Goal: Task Accomplishment & Management: Use online tool/utility

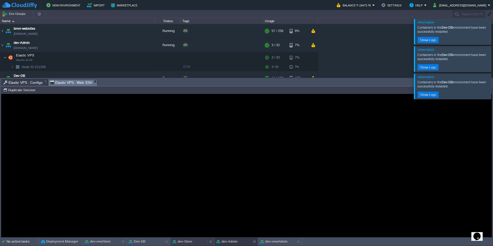
click at [190, 239] on div "dev-Store" at bounding box center [188, 241] width 37 height 8
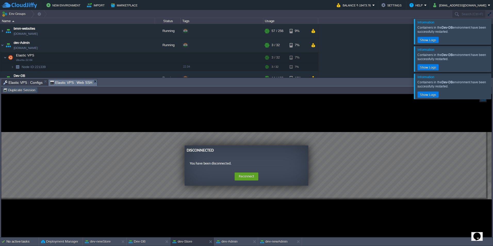
click at [29, 88] on button "Duplicate Session" at bounding box center [20, 90] width 34 height 5
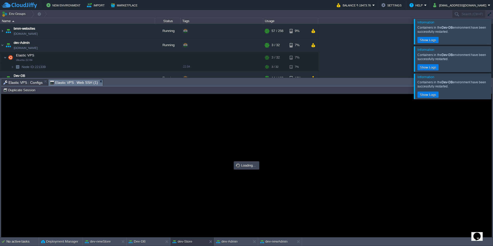
click at [37, 80] on span "Elastic VPS : Configs" at bounding box center [22, 82] width 39 height 6
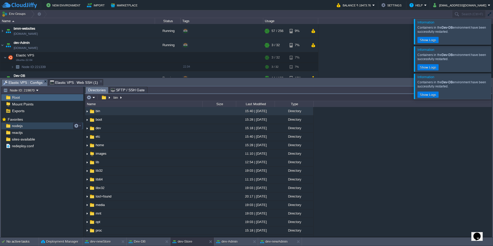
click at [57, 126] on div "nodejs" at bounding box center [42, 125] width 82 height 7
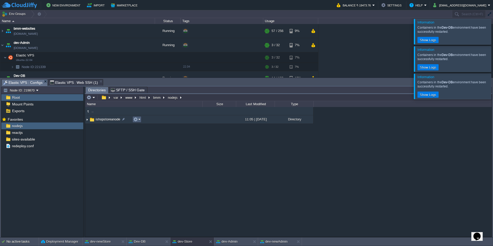
click at [135, 119] on button "button" at bounding box center [135, 119] width 5 height 5
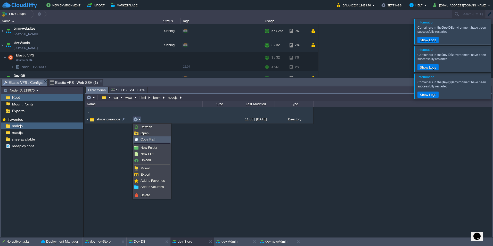
click at [140, 141] on div "Copy Path" at bounding box center [152, 140] width 37 height 6
type textarea "/var/www/html/bmm/nodejs/ishopstoreanode"
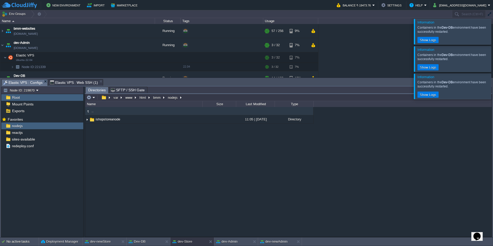
type input "#000000"
click at [83, 83] on span "Elastic VPS : Web SSH (1)" at bounding box center [74, 82] width 48 height 6
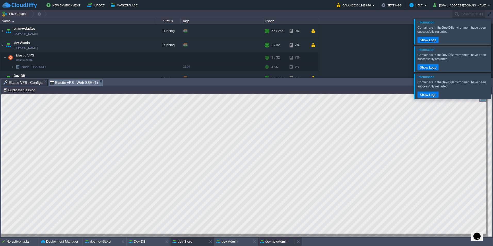
click at [273, 242] on button "dev-newAdmin" at bounding box center [273, 241] width 27 height 5
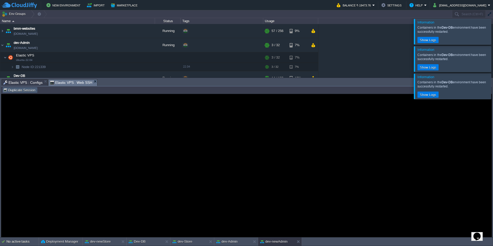
click at [31, 89] on button "Duplicate Session" at bounding box center [20, 90] width 34 height 5
click at [29, 80] on span "Elastic VPS : Configs" at bounding box center [22, 82] width 39 height 6
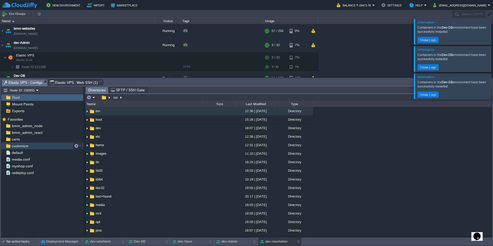
click at [43, 146] on div "customize" at bounding box center [42, 146] width 82 height 7
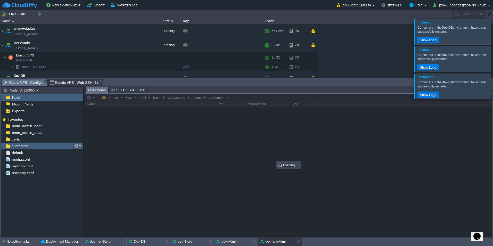
click at [77, 148] on button "button" at bounding box center [76, 146] width 5 height 5
click at [86, 152] on span "Copy Path" at bounding box center [89, 153] width 16 height 4
type textarea "/var/www/html/bmm/appearance/theme/customize"
click at [87, 82] on span "Elastic VPS : Web SSH (1)" at bounding box center [74, 82] width 48 height 6
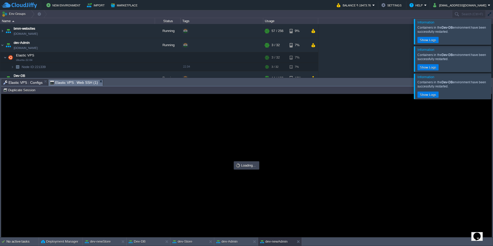
type input "#000000"
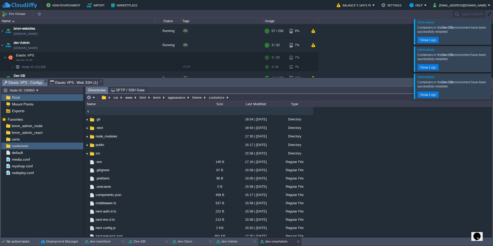
click at [25, 83] on span "Elastic VPS : Configs" at bounding box center [22, 82] width 39 height 6
click at [70, 80] on span "Elastic VPS : Web SSH (1)" at bounding box center [74, 82] width 48 height 6
click at [35, 80] on span "Elastic VPS : Configs" at bounding box center [22, 82] width 39 height 6
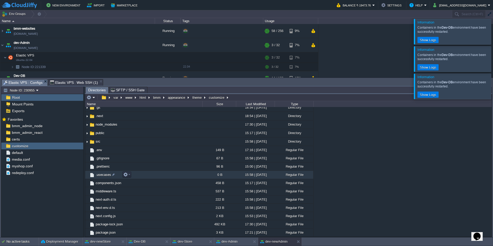
scroll to position [52, 0]
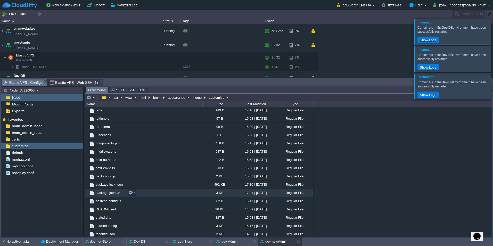
click at [110, 194] on span "package.json" at bounding box center [105, 193] width 21 height 4
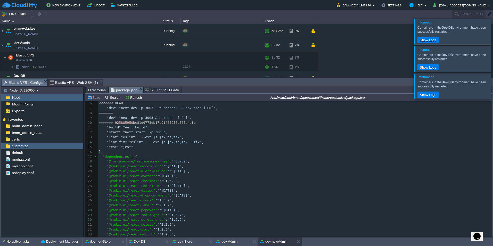
scroll to position [0, 0]
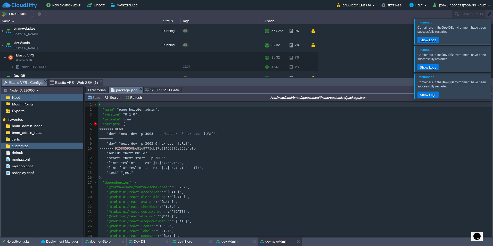
click at [216, 134] on span ""next dev -p 3003 --turbopack & npx open [URL]"" at bounding box center [167, 134] width 97 height 4
click at [279, 138] on pre "=======" at bounding box center [295, 138] width 394 height 5
click at [287, 133] on div "96 1 { 2 "name" : "page_builder_admin" , 3 "version" : "0.1.0" , 4 "private" : …" at bounding box center [295, 192] width 394 height 180
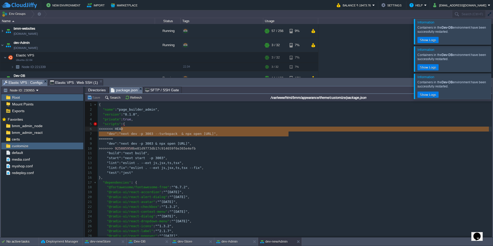
type textarea ": "next dev -p 3003 --turbopack & npx open [URL]","
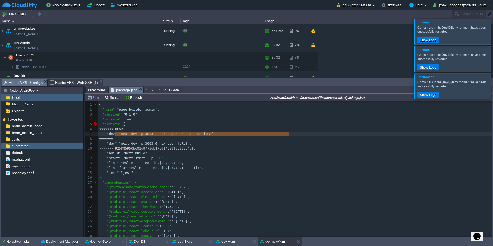
drag, startPoint x: 295, startPoint y: 133, endPoint x: 114, endPoint y: 134, distance: 180.7
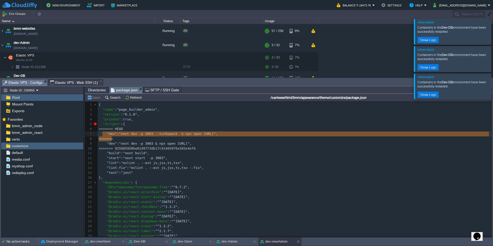
type textarea "<<<<<<< HEAD "dev": "next dev -p 3003 --turbopack & npx open [URL]", ======="
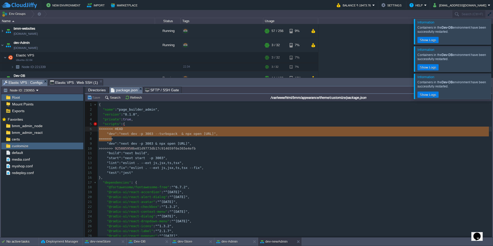
drag, startPoint x: 115, startPoint y: 140, endPoint x: 96, endPoint y: 129, distance: 22.0
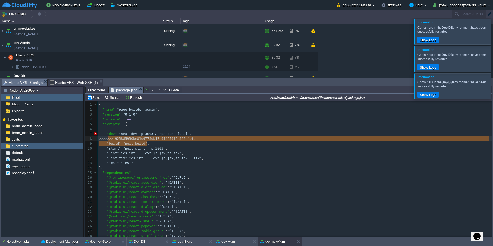
type textarea ">>>>>>> 925885950be81d9773db17c914659f6e365e4efb "build": "next build","
drag, startPoint x: 198, startPoint y: 142, endPoint x: 105, endPoint y: 138, distance: 92.9
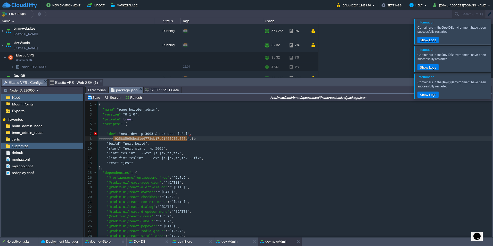
type textarea ">>>>>>> 925885950be81d9773db17c914659f6e365e4efb"
drag, startPoint x: 190, startPoint y: 139, endPoint x: 94, endPoint y: 137, distance: 96.4
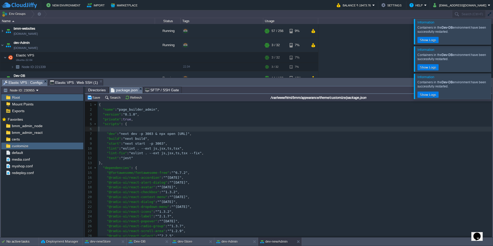
click at [101, 129] on pre "​" at bounding box center [295, 129] width 394 height 5
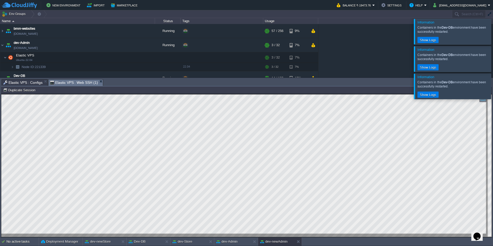
click at [81, 83] on span "Elastic VPS : Web SSH (1)" at bounding box center [74, 82] width 48 height 6
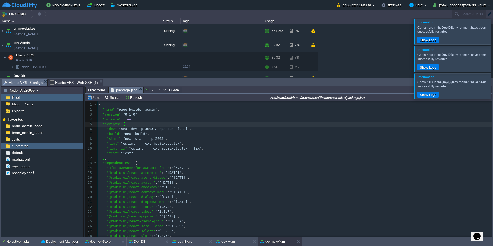
click at [32, 84] on span "Elastic VPS : Configs" at bounding box center [22, 82] width 39 height 6
click at [61, 148] on div "customize" at bounding box center [42, 146] width 82 height 7
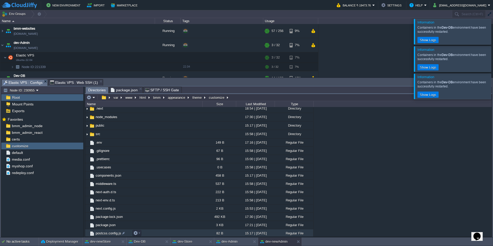
scroll to position [52, 0]
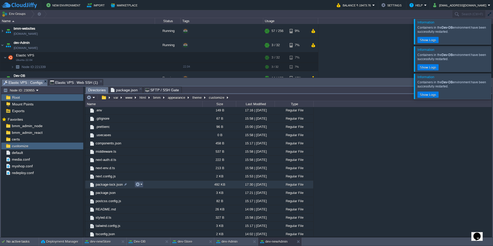
click at [136, 185] on button "button" at bounding box center [137, 184] width 5 height 5
click at [148, 225] on span "Delete" at bounding box center [148, 227] width 10 height 4
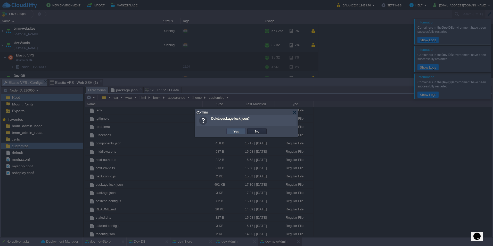
click at [236, 131] on button "Yes" at bounding box center [236, 131] width 9 height 5
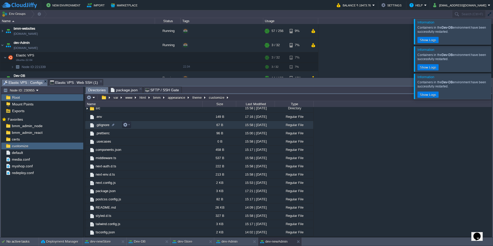
scroll to position [45, 0]
click at [81, 83] on span "Elastic VPS : Web SSH (1)" at bounding box center [74, 82] width 48 height 6
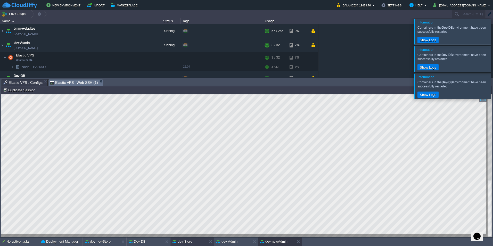
click at [185, 240] on button "dev-Store" at bounding box center [182, 241] width 20 height 5
click at [273, 239] on button "dev-newAdmin" at bounding box center [273, 241] width 27 height 5
click at [183, 234] on div at bounding box center [246, 165] width 490 height 143
click at [184, 240] on button "dev-Store" at bounding box center [182, 241] width 20 height 5
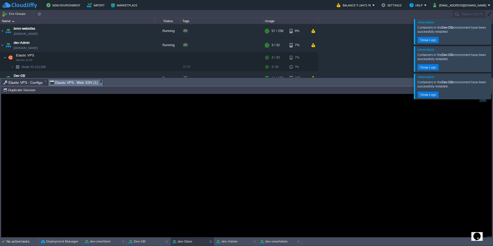
click at [36, 81] on span "Elastic VPS : Configs" at bounding box center [22, 82] width 39 height 6
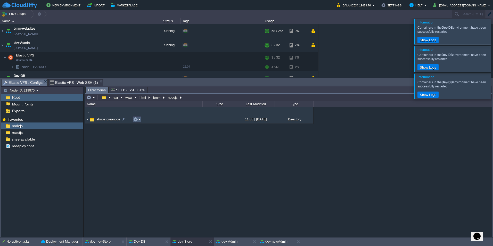
click at [140, 121] on em at bounding box center [136, 119] width 7 height 5
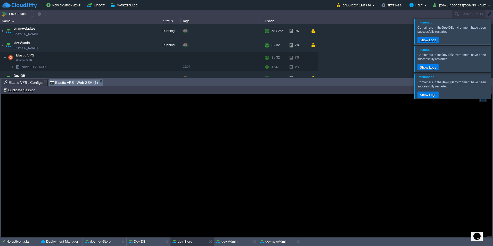
click at [72, 84] on span "Elastic VPS : Web SSH (1)" at bounding box center [74, 82] width 48 height 6
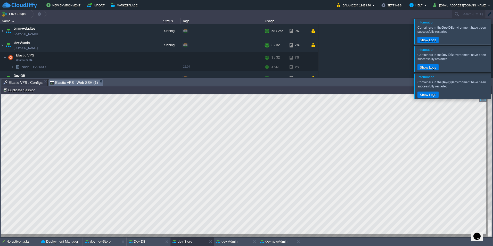
click at [115, 234] on div at bounding box center [246, 165] width 490 height 143
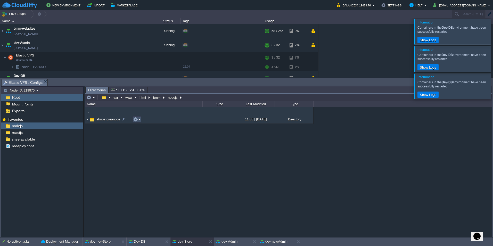
click at [135, 119] on button "button" at bounding box center [135, 119] width 5 height 5
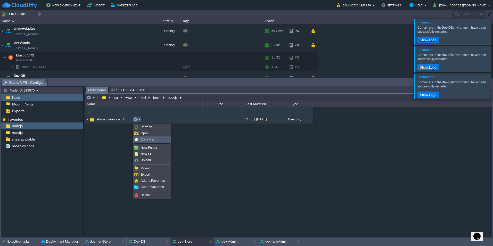
click at [147, 139] on span "Copy Path" at bounding box center [149, 139] width 16 height 4
type textarea "/var/www/html/bmm/nodejs/ishopstoreanode"
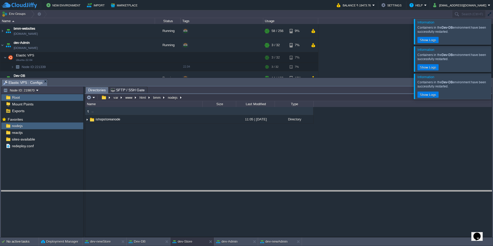
drag, startPoint x: 67, startPoint y: 84, endPoint x: 72, endPoint y: 195, distance: 111.2
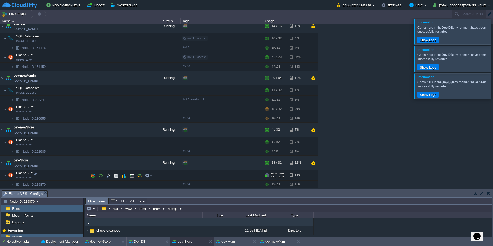
scroll to position [77, 0]
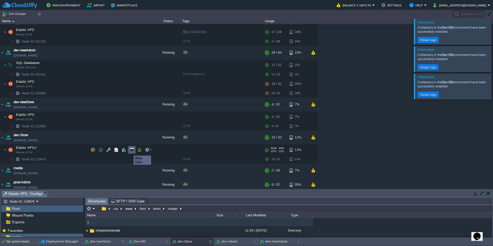
click at [132, 150] on button "button" at bounding box center [131, 149] width 5 height 5
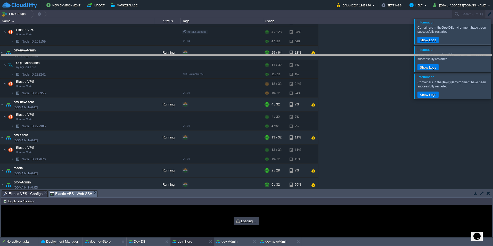
drag, startPoint x: 202, startPoint y: 197, endPoint x: 222, endPoint y: 61, distance: 137.3
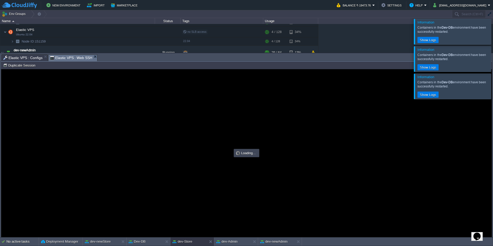
scroll to position [0, 0]
type input "#000000"
click at [30, 57] on span "Elastic VPS : Configs" at bounding box center [22, 58] width 39 height 6
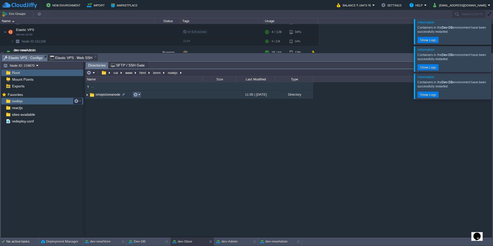
click at [134, 95] on button "button" at bounding box center [135, 94] width 5 height 5
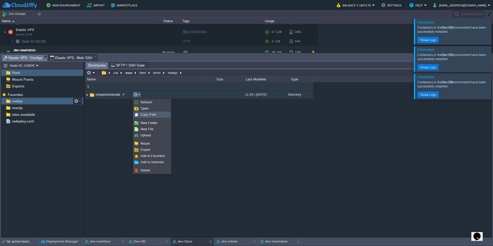
click at [153, 116] on span "Copy Path" at bounding box center [149, 115] width 16 height 4
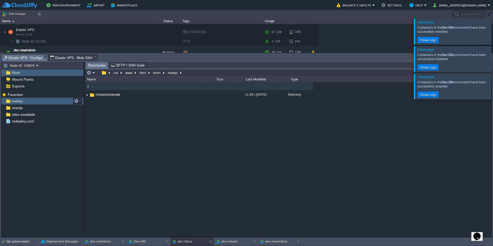
click at [68, 57] on span "Elastic VPS : Web SSH" at bounding box center [71, 58] width 43 height 6
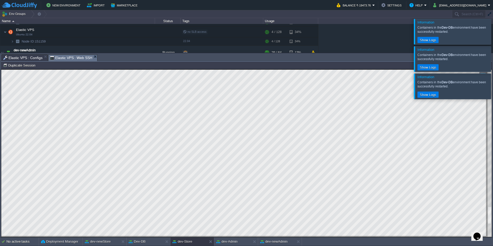
click at [490, 167] on div at bounding box center [490, 153] width 4 height 167
click at [492, 69] on html "Copy: Ctrl + Shift + C Paste: Ctrl + V Settings: Ctrl + Shift + Alt 0" at bounding box center [246, 69] width 490 height 0
click at [488, 110] on div at bounding box center [490, 153] width 4 height 167
click at [492, 69] on html "Copy: Ctrl + Shift + C Paste: Ctrl + V Settings: Ctrl + Shift + Alt 0" at bounding box center [246, 69] width 490 height 0
click at [468, 69] on html "Copy: Ctrl + Shift + C Paste: Ctrl + V Settings: Ctrl + Shift + Alt 0" at bounding box center [246, 69] width 490 height 0
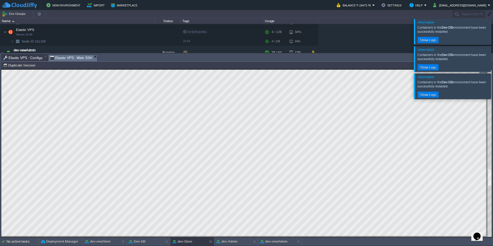
click at [491, 232] on div at bounding box center [490, 153] width 4 height 167
click at [492, 69] on html "Copy: Ctrl + Shift + C Paste: Ctrl + V Settings: Ctrl + Shift + Alt 0" at bounding box center [246, 69] width 490 height 0
click at [487, 232] on div at bounding box center [246, 153] width 490 height 167
click at [493, 32] on div at bounding box center [499, 31] width 0 height 25
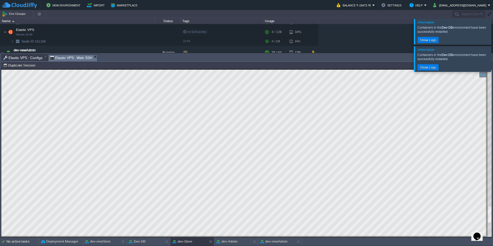
click at [493, 37] on div at bounding box center [499, 31] width 0 height 25
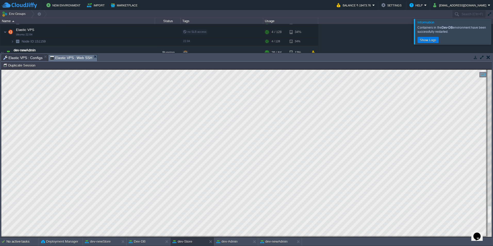
click at [493, 34] on div at bounding box center [499, 31] width 0 height 25
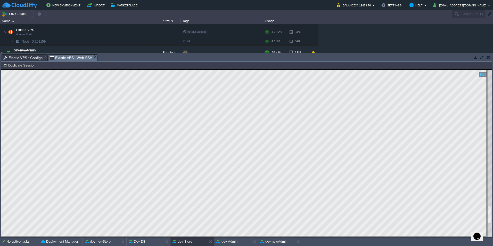
click at [483, 55] on button "button" at bounding box center [482, 57] width 5 height 5
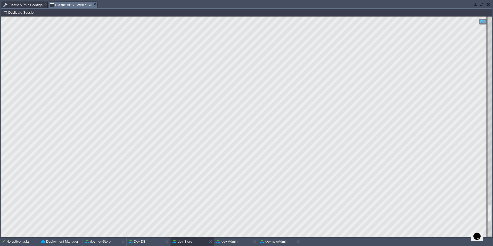
click at [491, 227] on div at bounding box center [490, 127] width 4 height 220
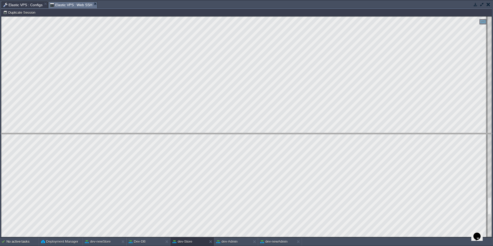
drag, startPoint x: 188, startPoint y: 5, endPoint x: 179, endPoint y: 136, distance: 131.8
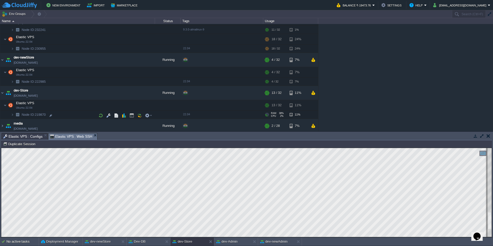
scroll to position [129, 0]
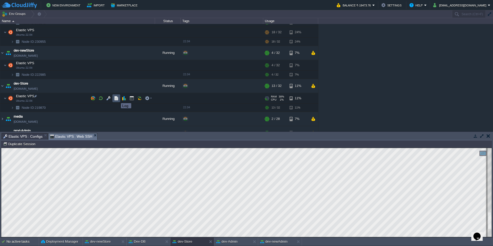
click at [115, 98] on button "button" at bounding box center [116, 98] width 5 height 5
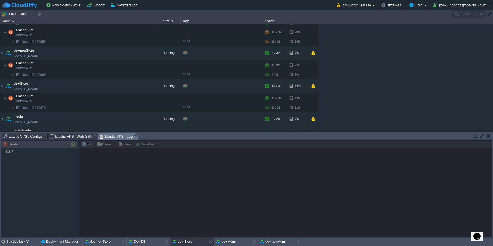
click at [68, 136] on span "Elastic VPS : Web SSH" at bounding box center [71, 136] width 43 height 6
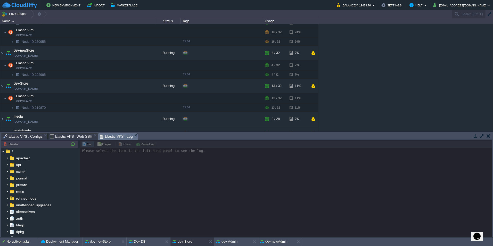
click at [114, 137] on span "Elastic VPS : Log" at bounding box center [116, 136] width 33 height 6
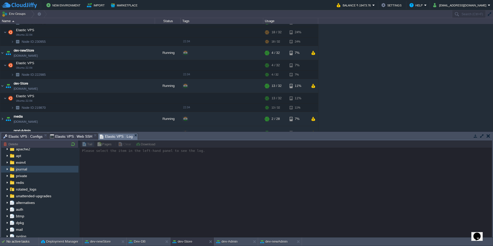
click at [6, 169] on img at bounding box center [7, 169] width 4 height 7
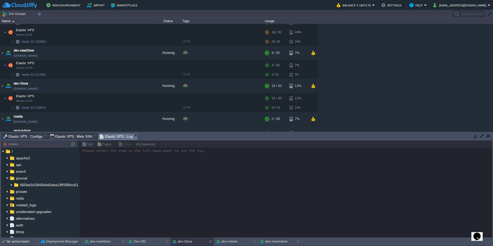
click at [78, 136] on span "Elastic VPS : Web SSH" at bounding box center [71, 136] width 43 height 6
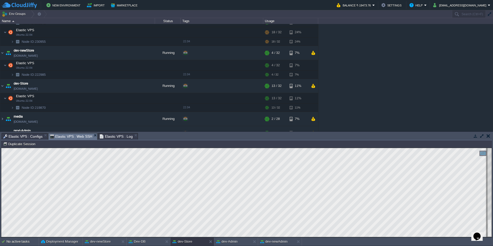
click at [69, 136] on span "Elastic VPS : Web SSH" at bounding box center [71, 136] width 43 height 6
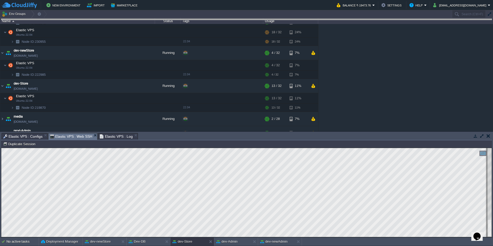
drag, startPoint x: 384, startPoint y: 135, endPoint x: 371, endPoint y: -15, distance: 150.1
click at [371, 0] on html "New Environment Import Marketplace Bonus ₹0.00 Upgrade Account Balance ₹-19473.…" at bounding box center [246, 123] width 493 height 246
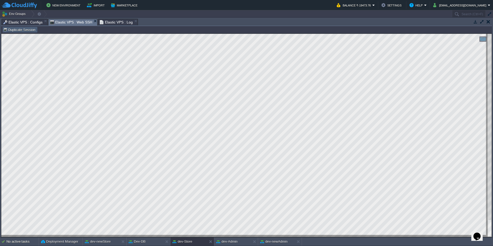
click at [19, 30] on button "Duplicate Session" at bounding box center [20, 29] width 34 height 5
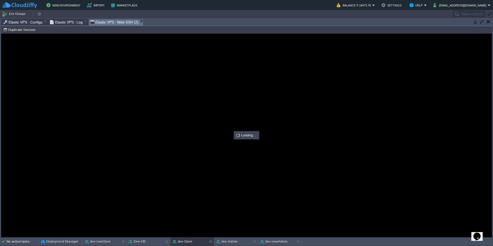
type input "#000000"
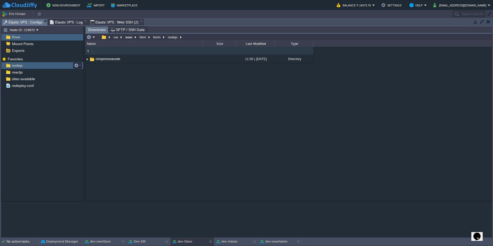
click at [36, 23] on span "Elastic VPS : Configs" at bounding box center [22, 22] width 39 height 6
click at [135, 60] on button "button" at bounding box center [135, 59] width 5 height 5
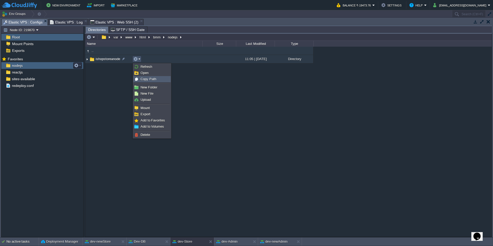
click at [146, 79] on span "Copy Path" at bounding box center [149, 79] width 16 height 4
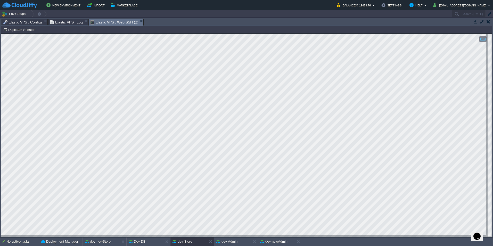
click at [113, 21] on span "Elastic VPS : Web SSH (2)" at bounding box center [114, 22] width 48 height 6
click at [35, 22] on span "Elastic VPS : Configs" at bounding box center [22, 22] width 39 height 6
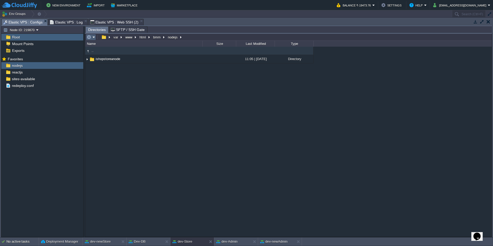
click at [92, 37] on em at bounding box center [91, 37] width 9 height 5
click at [108, 37] on em at bounding box center [105, 37] width 11 height 5
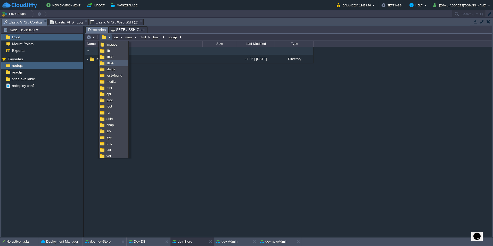
scroll to position [32, 0]
click at [111, 104] on span "root" at bounding box center [109, 105] width 6 height 4
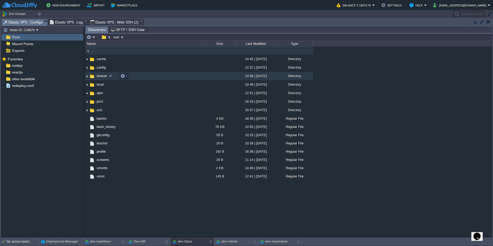
click at [100, 76] on span ".forever" at bounding box center [101, 76] width 13 height 4
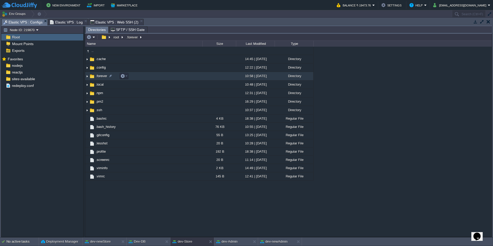
click at [100, 76] on span ".forever" at bounding box center [101, 76] width 13 height 4
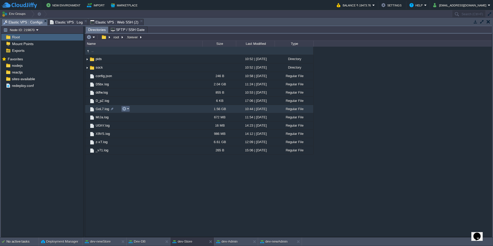
click at [127, 110] on em at bounding box center [125, 108] width 7 height 5
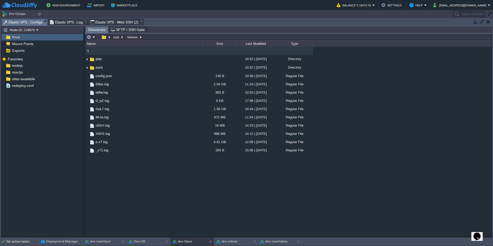
drag, startPoint x: 133, startPoint y: 171, endPoint x: 132, endPoint y: 167, distance: 3.9
click at [133, 171] on div ".. pids 10:52 | [DATE] Directory sock 10:52 | [DATE] Directory config.json 246 …" at bounding box center [288, 142] width 407 height 190
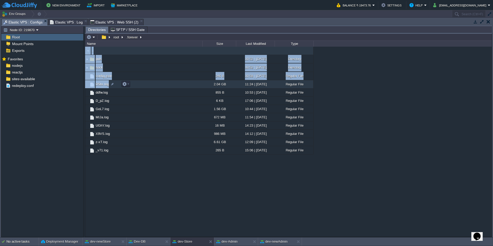
drag, startPoint x: 129, startPoint y: 161, endPoint x: 133, endPoint y: 87, distance: 74.3
click at [133, 87] on div ".. pids 10:52 | [DATE] Directory sock 10:52 | [DATE] Directory config.json 246 …" at bounding box center [288, 142] width 407 height 190
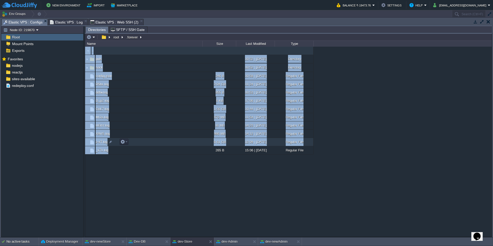
drag, startPoint x: 387, startPoint y: 84, endPoint x: 135, endPoint y: 147, distance: 259.2
click at [135, 147] on div ".. pids 10:52 | [DATE] Directory sock 10:52 | [DATE] Directory config.json 246 …" at bounding box center [288, 142] width 407 height 190
click at [202, 172] on div ".. pids 10:52 | [DATE] Directory sock 10:52 | [DATE] Directory config.json 246 …" at bounding box center [288, 142] width 407 height 190
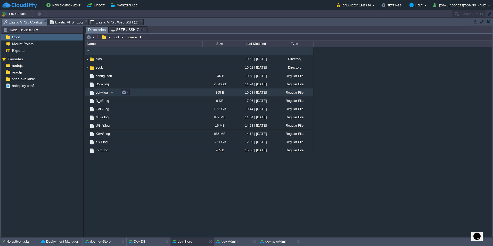
click at [101, 94] on span "ddfw.log" at bounding box center [102, 92] width 14 height 4
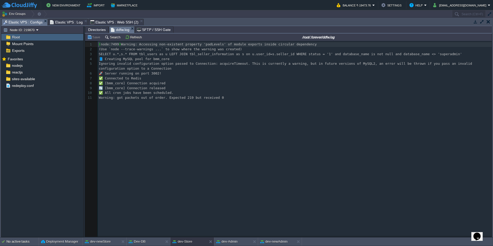
scroll to position [2, 0]
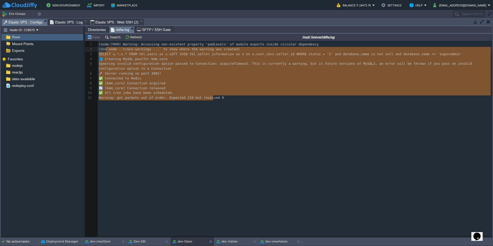
type textarea "(node:7499) Warning: Accessing non-existent property 'padLevels' of module expo…"
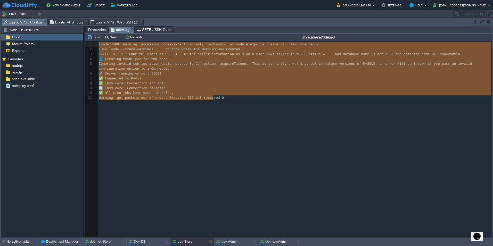
drag, startPoint x: 237, startPoint y: 101, endPoint x: 99, endPoint y: 45, distance: 148.9
click at [97, 45] on div "x 1 (node:7499) Warning: Accessing non-existent property 'padLevels' of module …" at bounding box center [292, 142] width 414 height 203
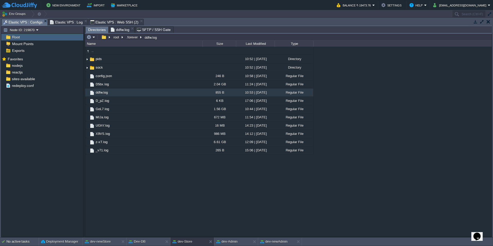
click at [100, 30] on span "Directories" at bounding box center [97, 30] width 18 height 6
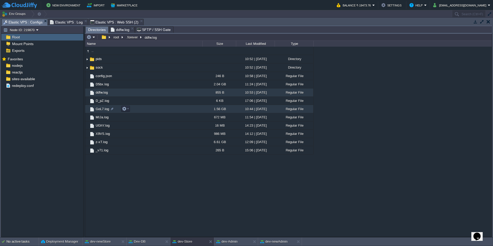
click at [104, 110] on span "GoL7.log" at bounding box center [102, 109] width 15 height 4
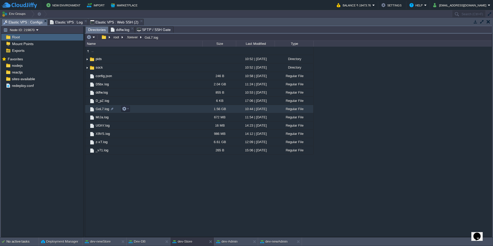
click at [104, 110] on span "GoL7.log" at bounding box center [102, 109] width 15 height 4
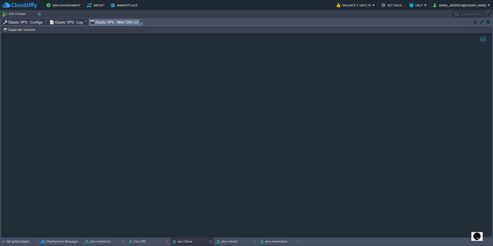
click at [104, 19] on span "Elastic VPS : Web SSH (2)" at bounding box center [114, 22] width 48 height 6
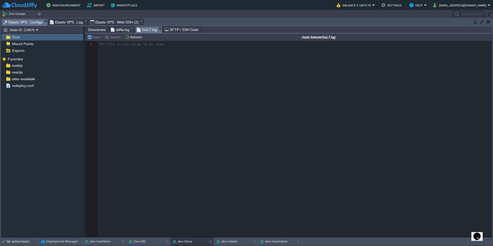
click at [30, 22] on span "Elastic VPS : Configs" at bounding box center [22, 22] width 39 height 6
click at [95, 20] on span "Elastic VPS : Web SSH (2)" at bounding box center [114, 22] width 48 height 6
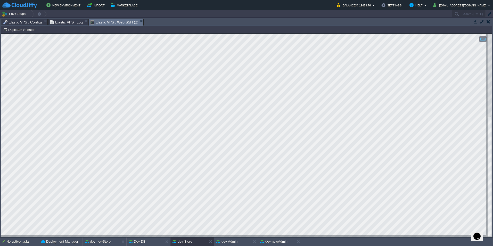
click at [20, 24] on span "Elastic VPS : Configs" at bounding box center [22, 22] width 39 height 6
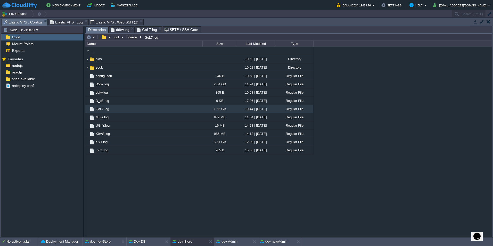
click at [101, 29] on span "Directories" at bounding box center [97, 30] width 18 height 6
click at [95, 38] on em at bounding box center [91, 37] width 9 height 5
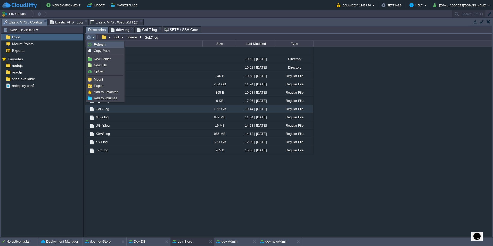
click at [101, 45] on span "Refresh" at bounding box center [100, 45] width 12 height 4
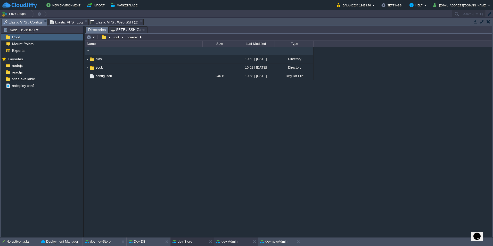
click at [231, 241] on button "dev-Admin" at bounding box center [226, 241] width 21 height 5
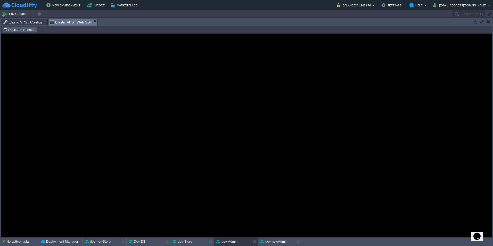
click at [12, 29] on button "Duplicate Session" at bounding box center [20, 29] width 34 height 5
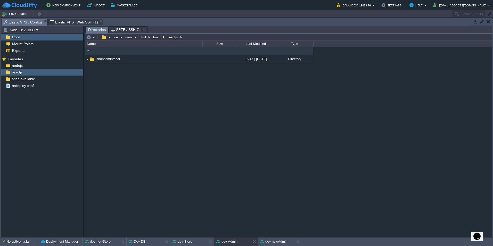
click at [36, 21] on span "Elastic VPS : Configs" at bounding box center [22, 22] width 39 height 6
click at [31, 69] on div "reactjs" at bounding box center [42, 72] width 82 height 7
type input "#000000"
click at [67, 21] on span "Elastic VPS : Web SSH (1)" at bounding box center [74, 22] width 48 height 6
click at [21, 21] on span "Elastic VPS : Configs" at bounding box center [22, 22] width 39 height 6
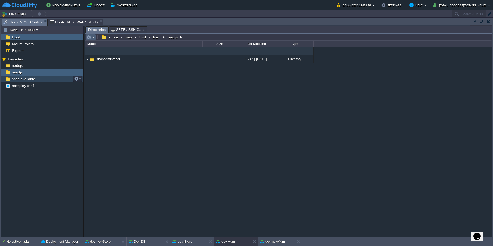
click at [92, 36] on em at bounding box center [91, 37] width 9 height 5
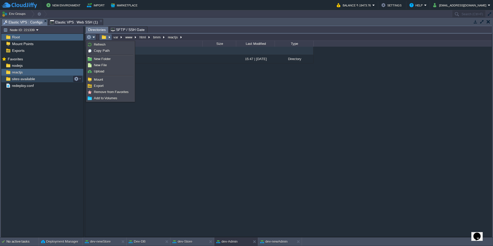
click at [109, 36] on em at bounding box center [105, 37] width 11 height 5
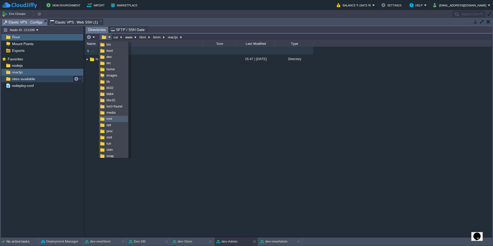
scroll to position [26, 0]
click at [113, 113] on link "root" at bounding box center [114, 112] width 28 height 6
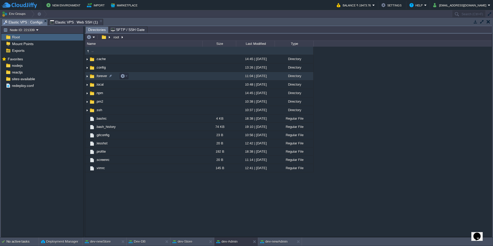
click at [99, 77] on span ".forever" at bounding box center [101, 76] width 13 height 4
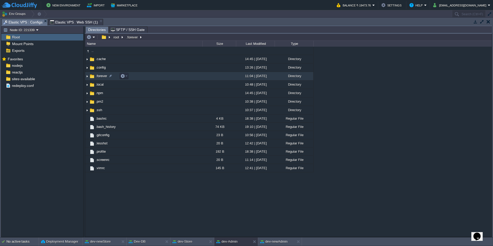
click at [99, 77] on span ".forever" at bounding box center [101, 76] width 13 height 4
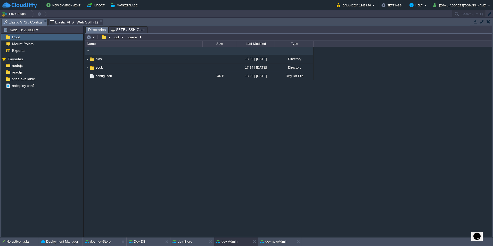
click at [101, 30] on span "Directories" at bounding box center [97, 30] width 18 height 6
click at [94, 31] on span "Directories" at bounding box center [97, 30] width 18 height 6
click at [104, 38] on button "button" at bounding box center [103, 37] width 7 height 5
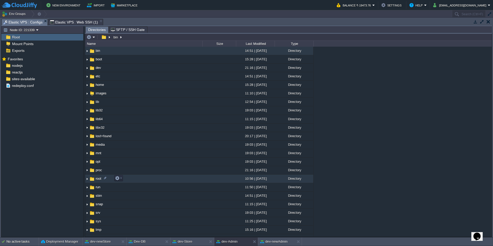
click at [92, 178] on img at bounding box center [92, 179] width 6 height 6
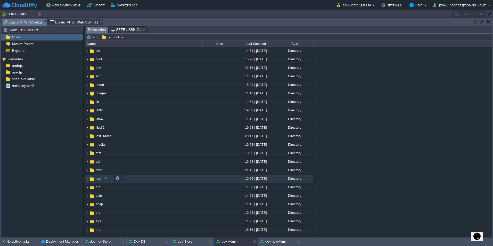
click at [92, 178] on img at bounding box center [92, 179] width 6 height 6
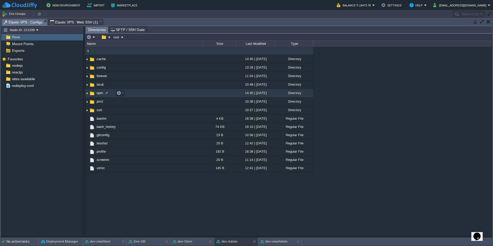
click at [97, 94] on span ".npm" at bounding box center [99, 93] width 9 height 4
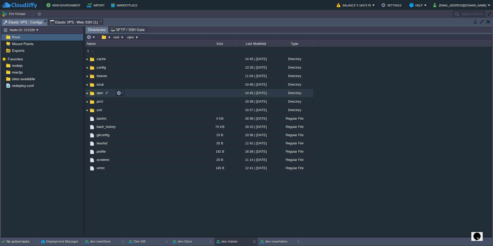
click at [97, 94] on span ".npm" at bounding box center [99, 93] width 9 height 4
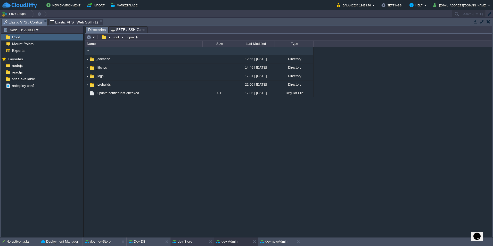
click at [193, 241] on div "dev-Store" at bounding box center [188, 241] width 37 height 8
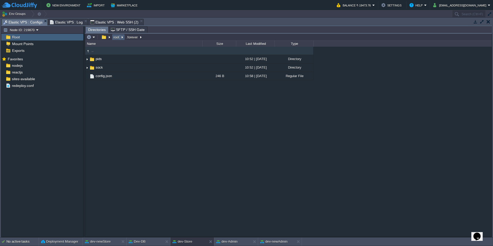
click at [118, 36] on button "root" at bounding box center [117, 37] width 8 height 5
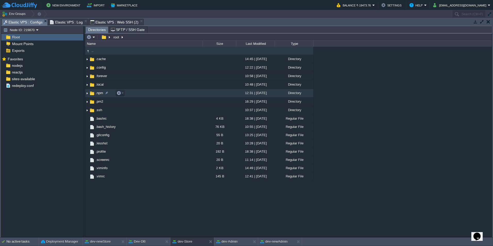
click at [99, 94] on span ".npm" at bounding box center [99, 93] width 9 height 4
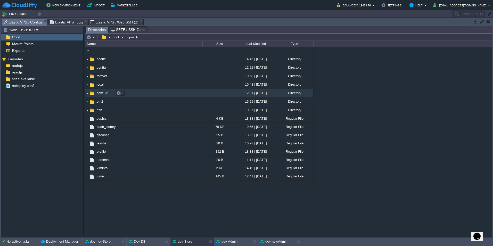
click at [100, 94] on span ".npm" at bounding box center [99, 93] width 9 height 4
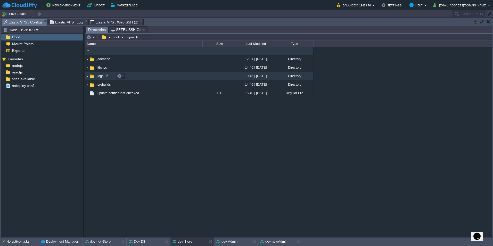
click at [99, 76] on span "_logs" at bounding box center [100, 76] width 10 height 4
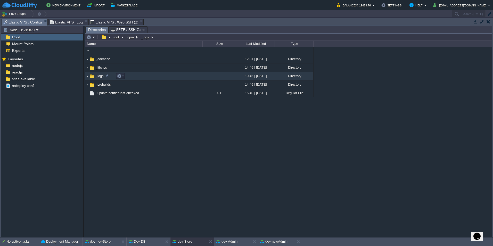
click at [99, 76] on span "_logs" at bounding box center [100, 76] width 10 height 4
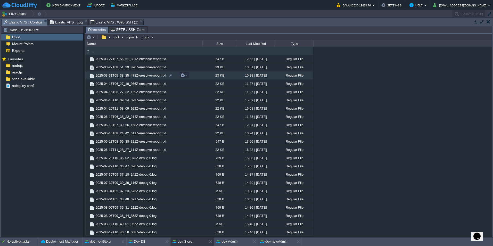
scroll to position [8, 0]
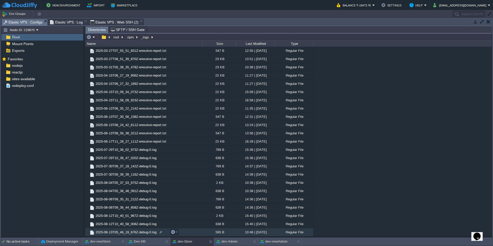
click at [133, 233] on span "2025-08-13T05_46_19_676Z-debug-0.log" at bounding box center [126, 232] width 62 height 4
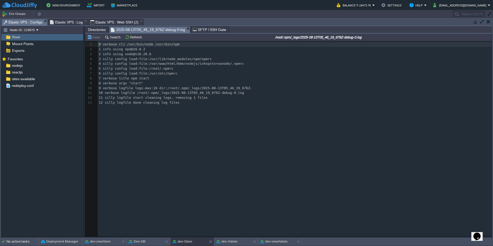
scroll to position [2, 0]
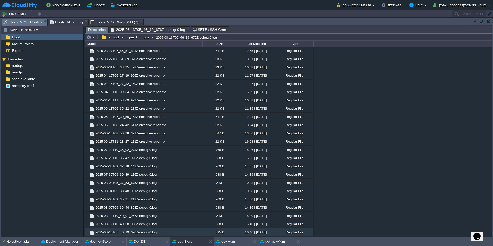
click at [98, 30] on span "Directories" at bounding box center [97, 30] width 18 height 6
click at [130, 223] on span "2025-08-12T10_40_58_008Z-debug-0.log" at bounding box center [126, 224] width 62 height 4
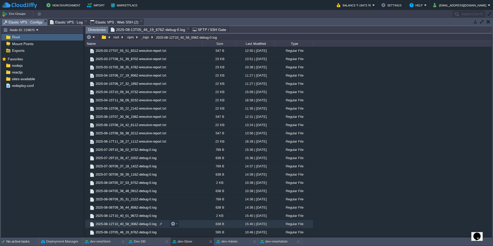
click at [130, 223] on span "2025-08-12T10_40_58_008Z-debug-0.log" at bounding box center [126, 224] width 62 height 4
click at [99, 29] on span "Directories" at bounding box center [97, 30] width 18 height 6
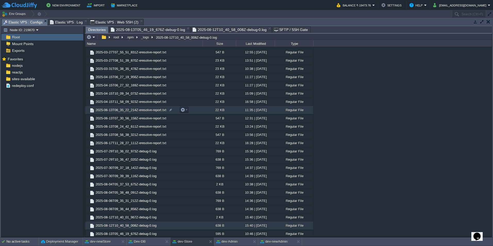
scroll to position [8, 0]
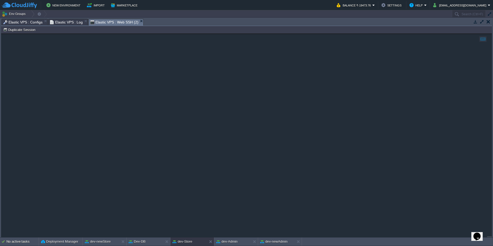
click at [116, 22] on span "Elastic VPS : Web SSH (2)" at bounding box center [114, 22] width 48 height 6
